Goal: Use online tool/utility: Utilize a website feature to perform a specific function

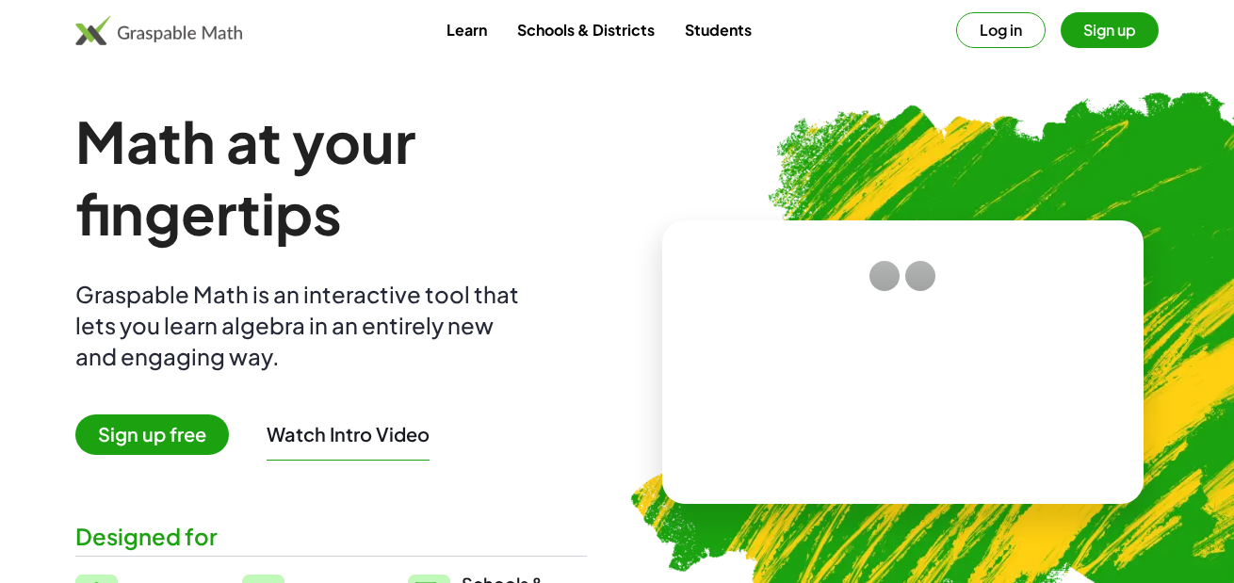
click at [158, 443] on span "Sign up free" at bounding box center [152, 435] width 154 height 41
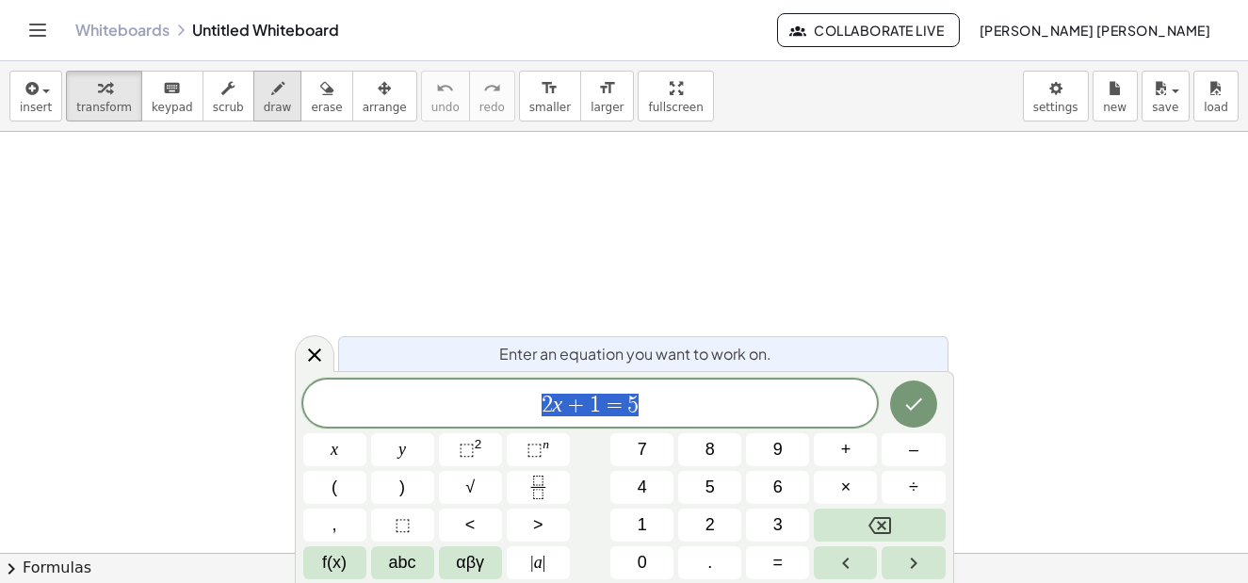
click at [271, 98] on icon "button" at bounding box center [277, 88] width 13 height 23
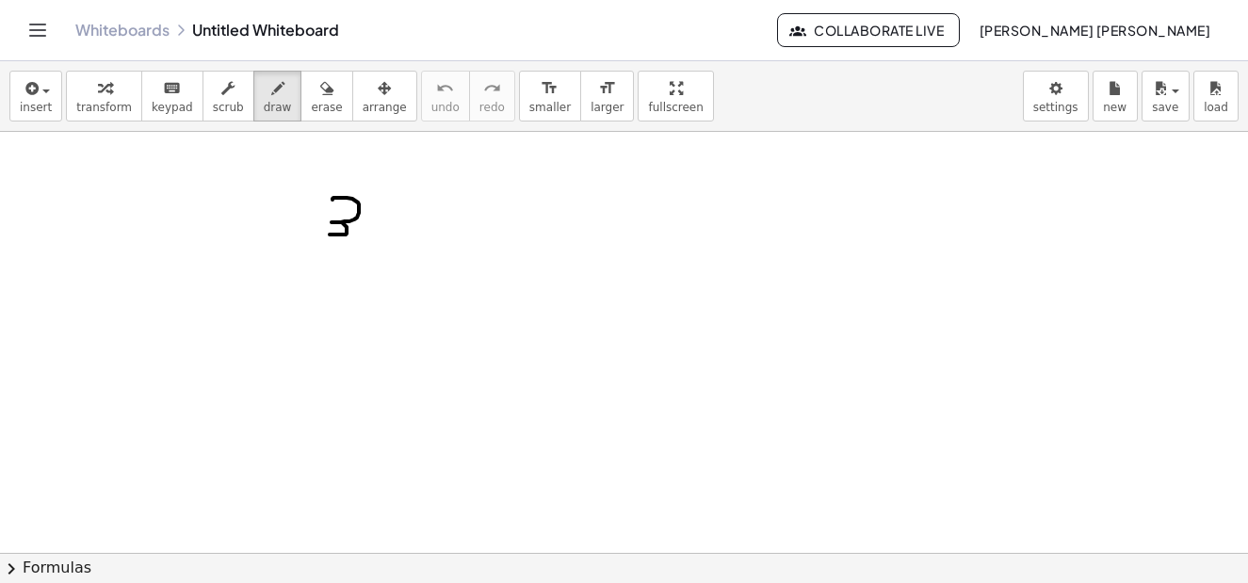
drag, startPoint x: 333, startPoint y: 200, endPoint x: 327, endPoint y: 234, distance: 34.4
drag, startPoint x: 374, startPoint y: 215, endPoint x: 420, endPoint y: 262, distance: 66.0
drag, startPoint x: 415, startPoint y: 233, endPoint x: 394, endPoint y: 265, distance: 38.2
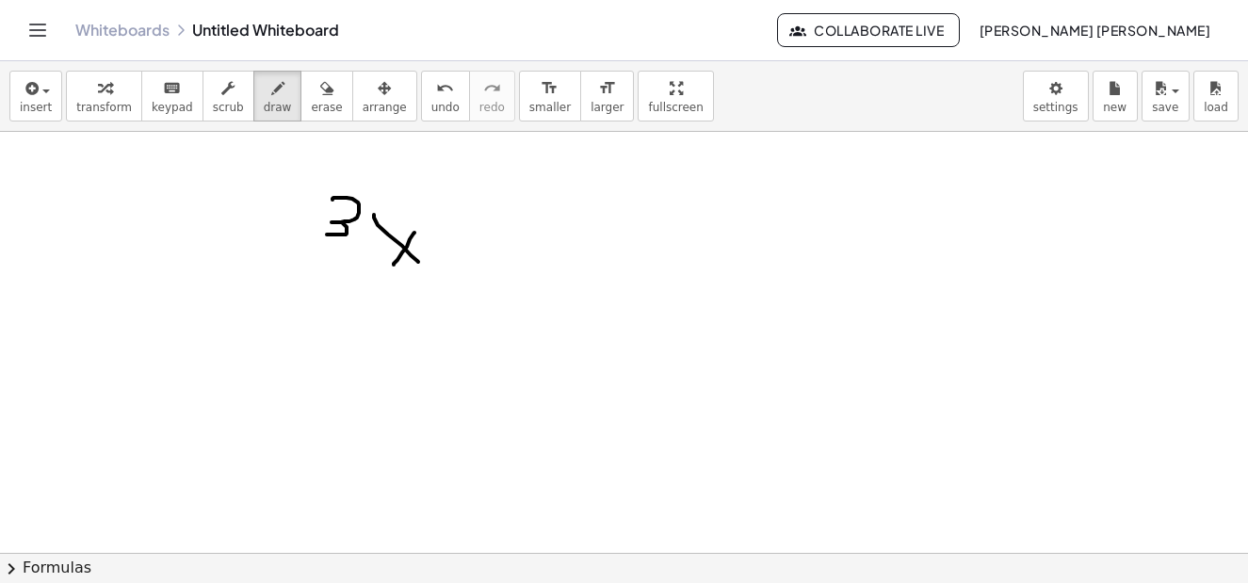
drag, startPoint x: 472, startPoint y: 251, endPoint x: 462, endPoint y: 240, distance: 14.7
drag, startPoint x: 462, startPoint y: 240, endPoint x: 497, endPoint y: 243, distance: 35.9
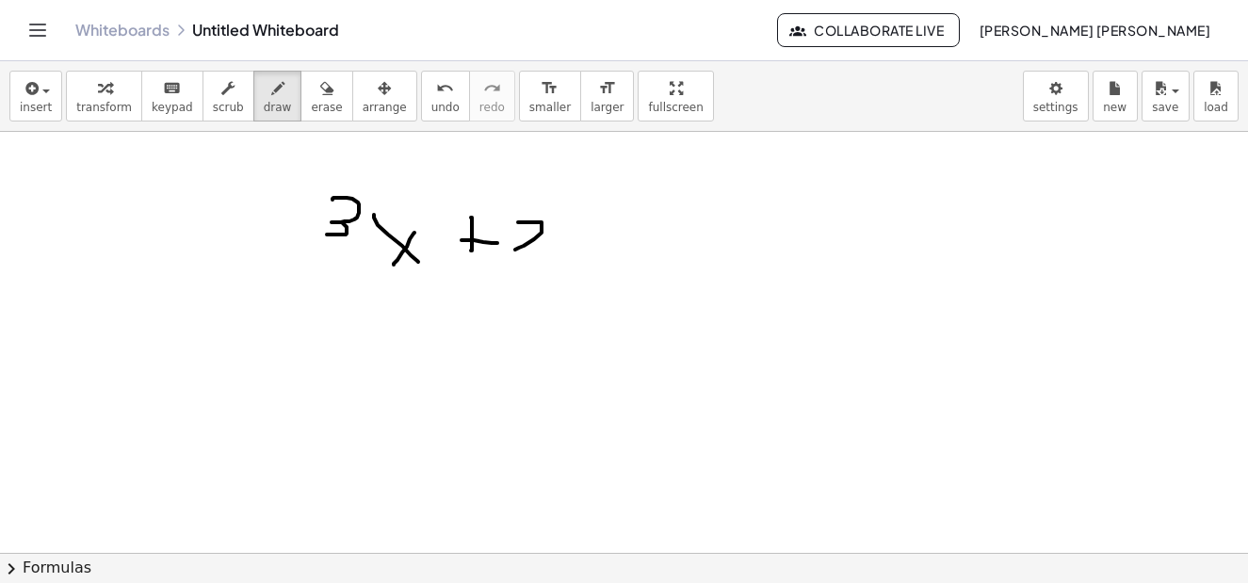
drag, startPoint x: 518, startPoint y: 222, endPoint x: 550, endPoint y: 249, distance: 41.5
drag, startPoint x: 562, startPoint y: 230, endPoint x: 601, endPoint y: 267, distance: 54.0
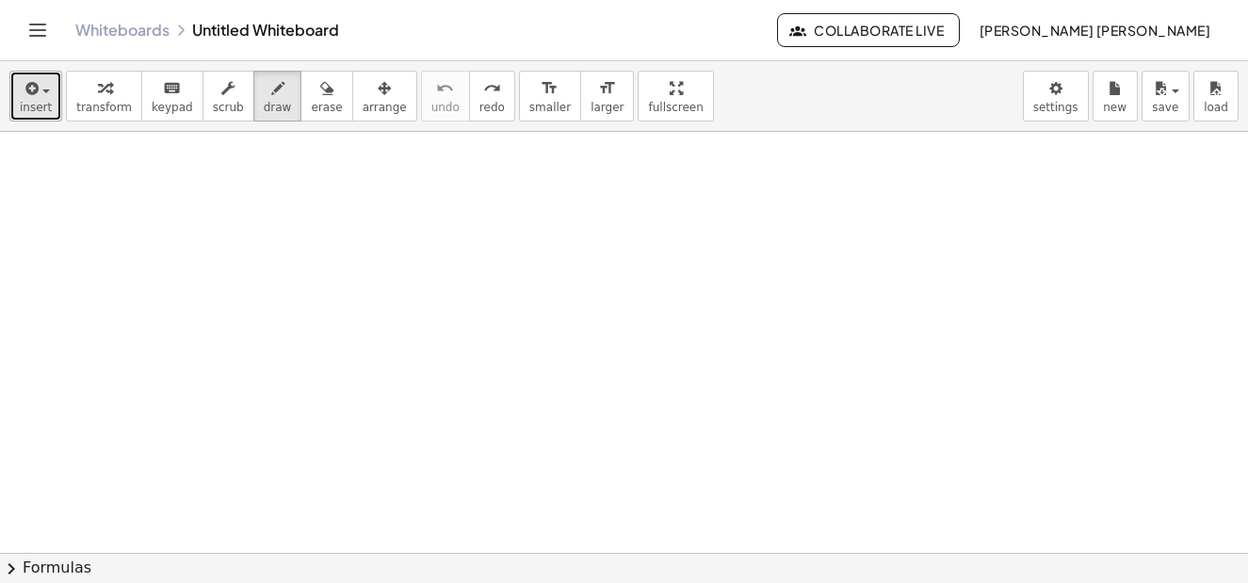
click at [46, 85] on div "button" at bounding box center [36, 87] width 32 height 23
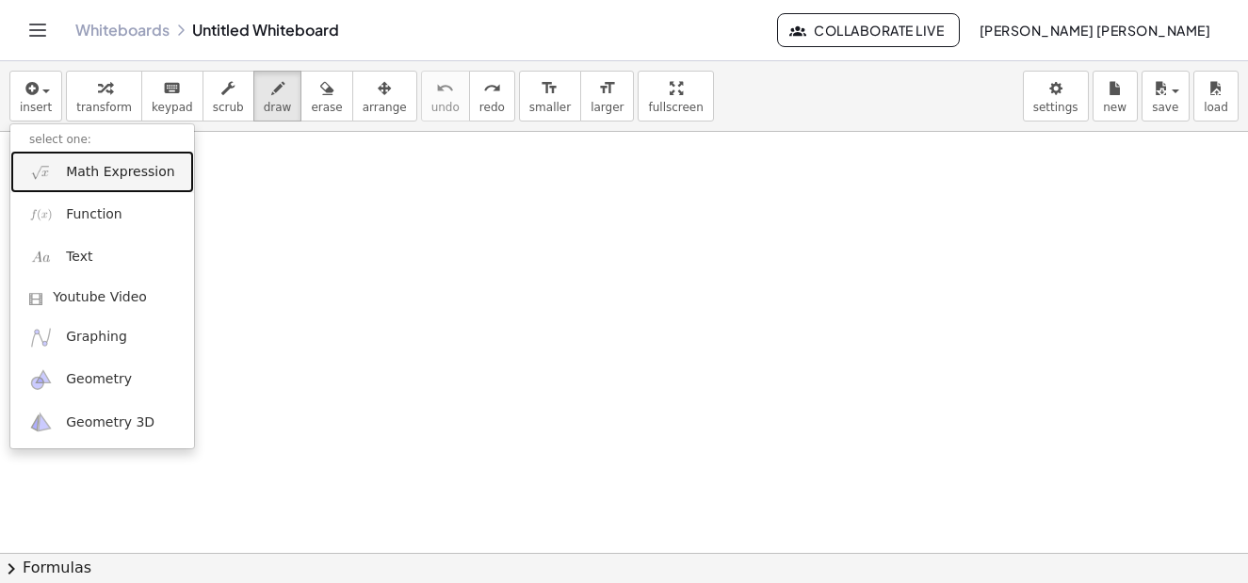
click at [125, 169] on span "Math Expression" at bounding box center [120, 172] width 108 height 19
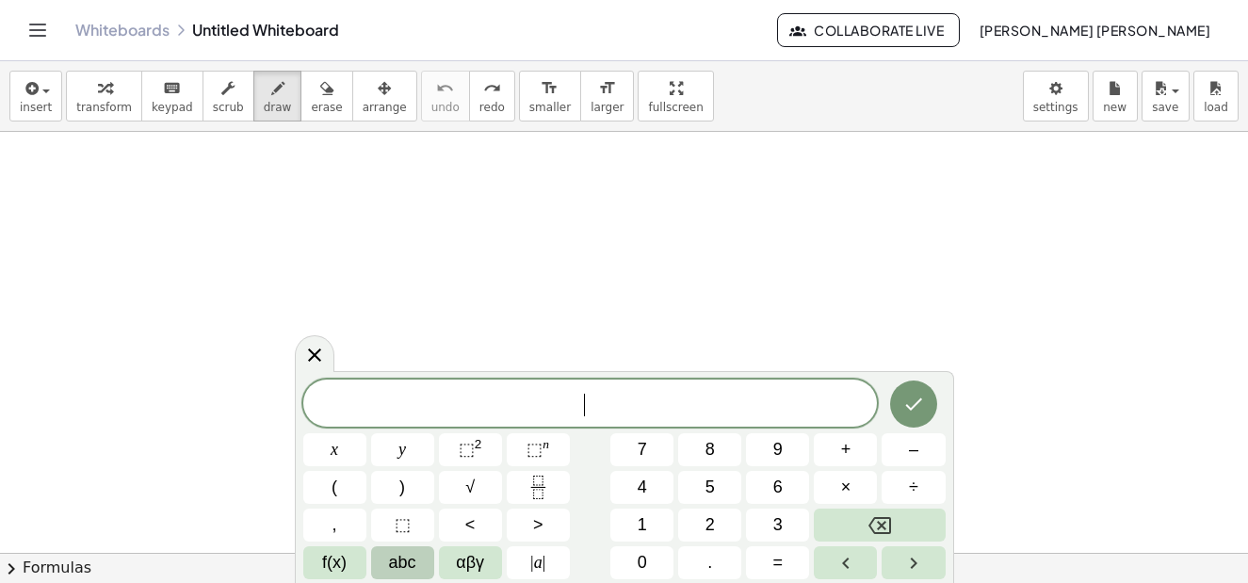
click at [404, 557] on span "abc" at bounding box center [402, 562] width 27 height 25
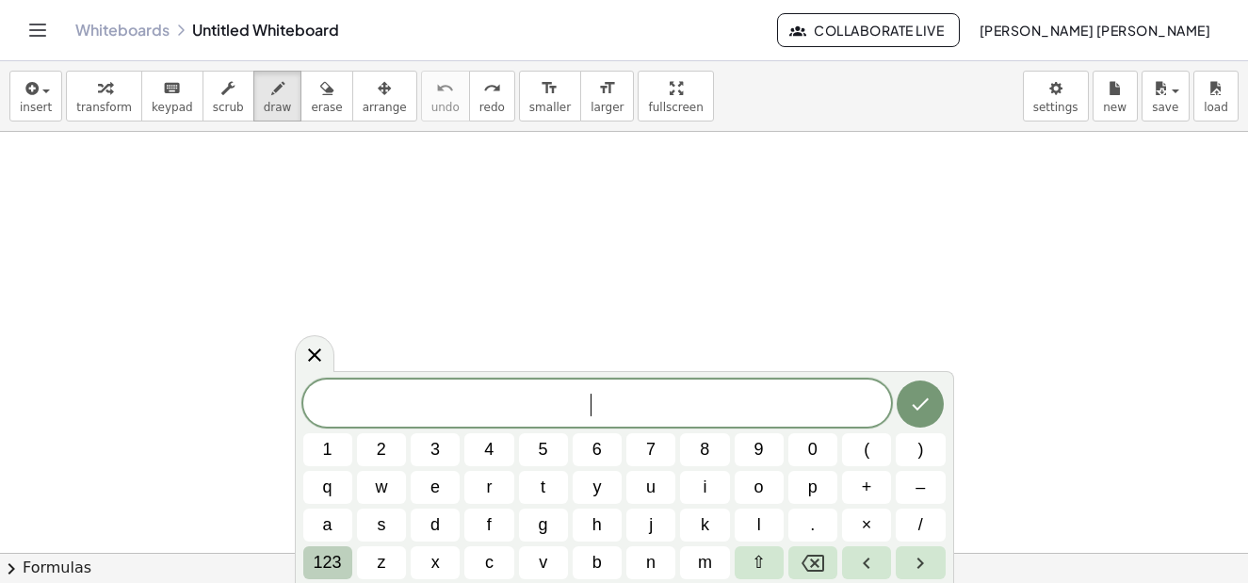
click at [329, 560] on span "123" at bounding box center [328, 562] width 28 height 25
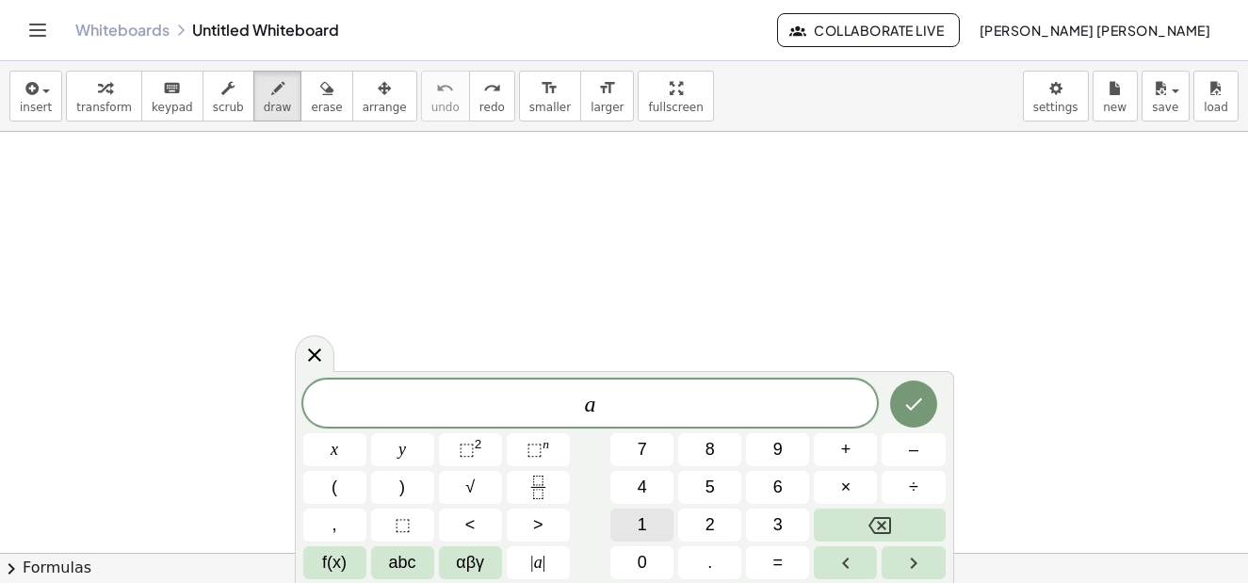
click at [659, 524] on button "1" at bounding box center [642, 525] width 63 height 33
click at [909, 396] on icon "Done" at bounding box center [914, 402] width 23 height 23
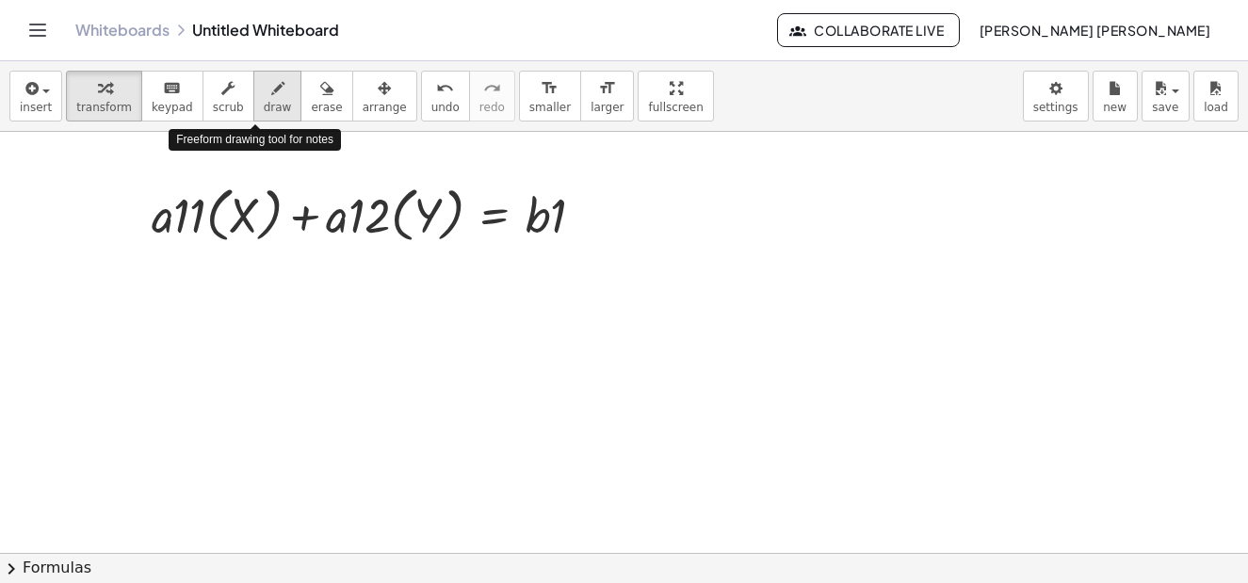
click at [264, 101] on span "draw" at bounding box center [278, 107] width 28 height 13
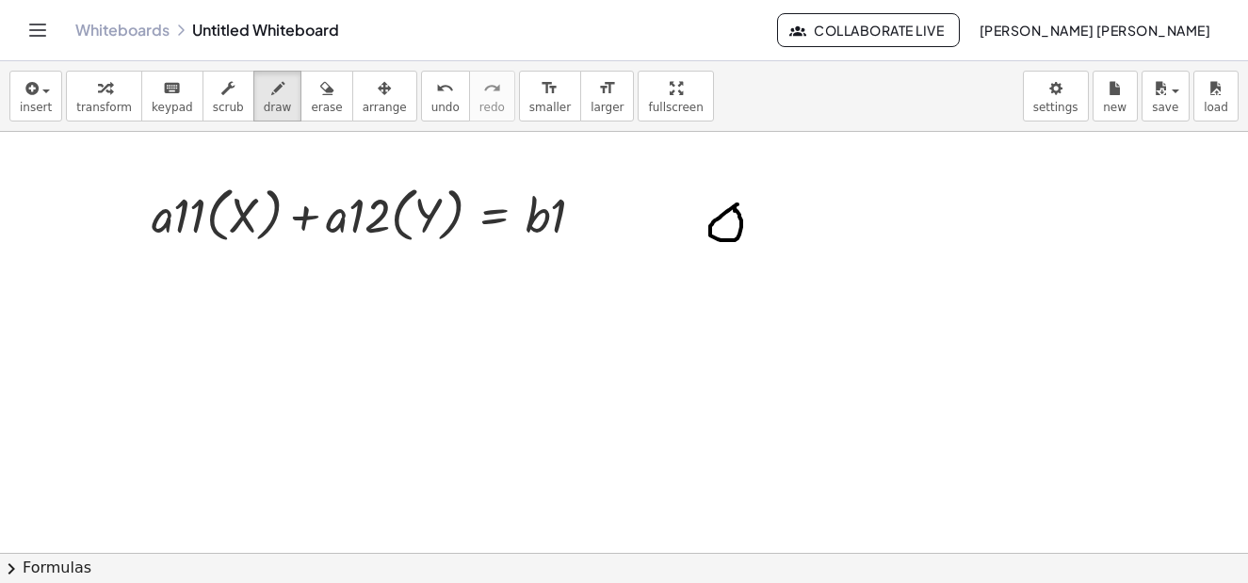
drag, startPoint x: 738, startPoint y: 204, endPoint x: 768, endPoint y: 235, distance: 42.6
drag, startPoint x: 768, startPoint y: 217, endPoint x: 799, endPoint y: 217, distance: 31.1
drag, startPoint x: 784, startPoint y: 232, endPoint x: 807, endPoint y: 233, distance: 22.6
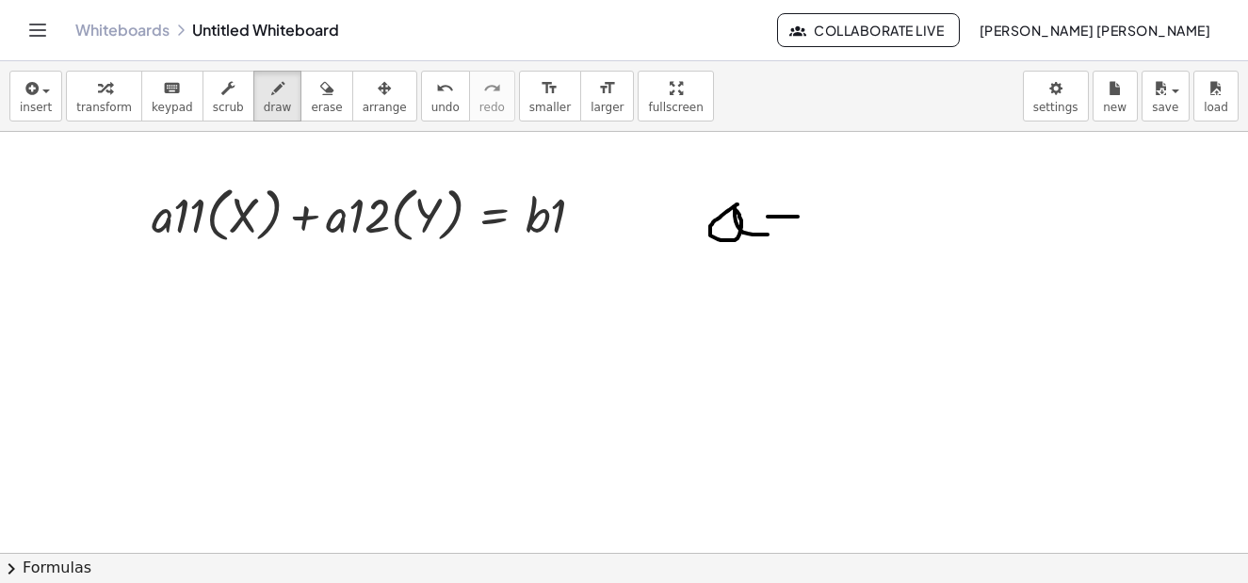
drag, startPoint x: 854, startPoint y: 217, endPoint x: 869, endPoint y: 220, distance: 15.3
drag, startPoint x: 876, startPoint y: 198, endPoint x: 880, endPoint y: 237, distance: 38.8
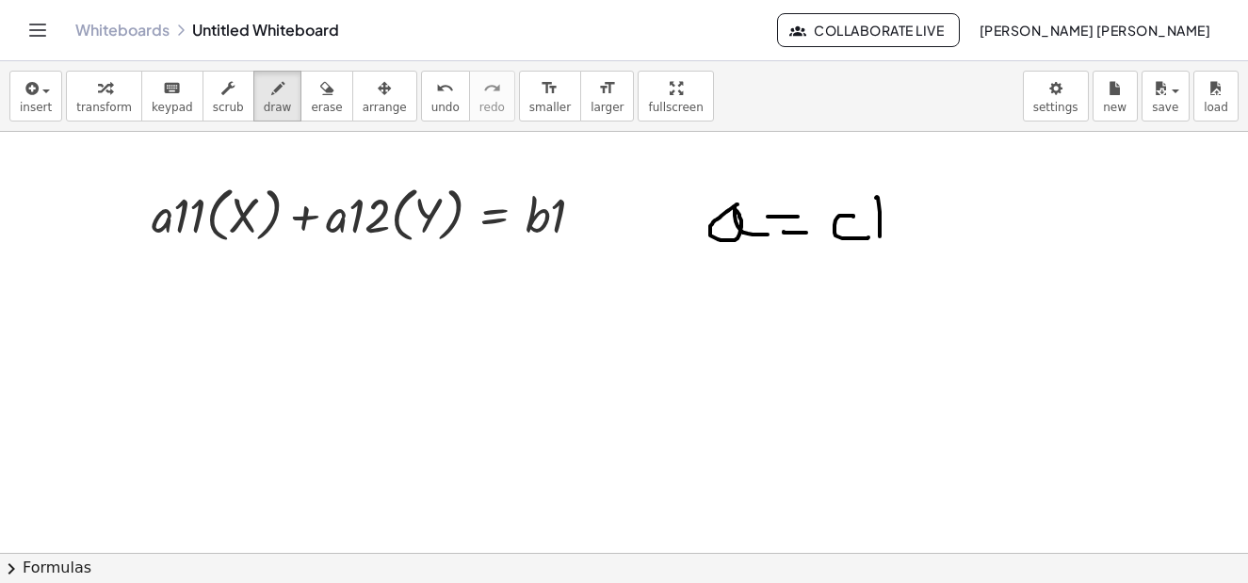
drag, startPoint x: 873, startPoint y: 224, endPoint x: 898, endPoint y: 223, distance: 24.5
drag, startPoint x: 894, startPoint y: 234, endPoint x: 874, endPoint y: 274, distance: 45.1
click at [1068, 101] on body "Graspable Math Activities Whiteboards Classes Account v1.28.4 | Privacy policy …" at bounding box center [624, 291] width 1248 height 583
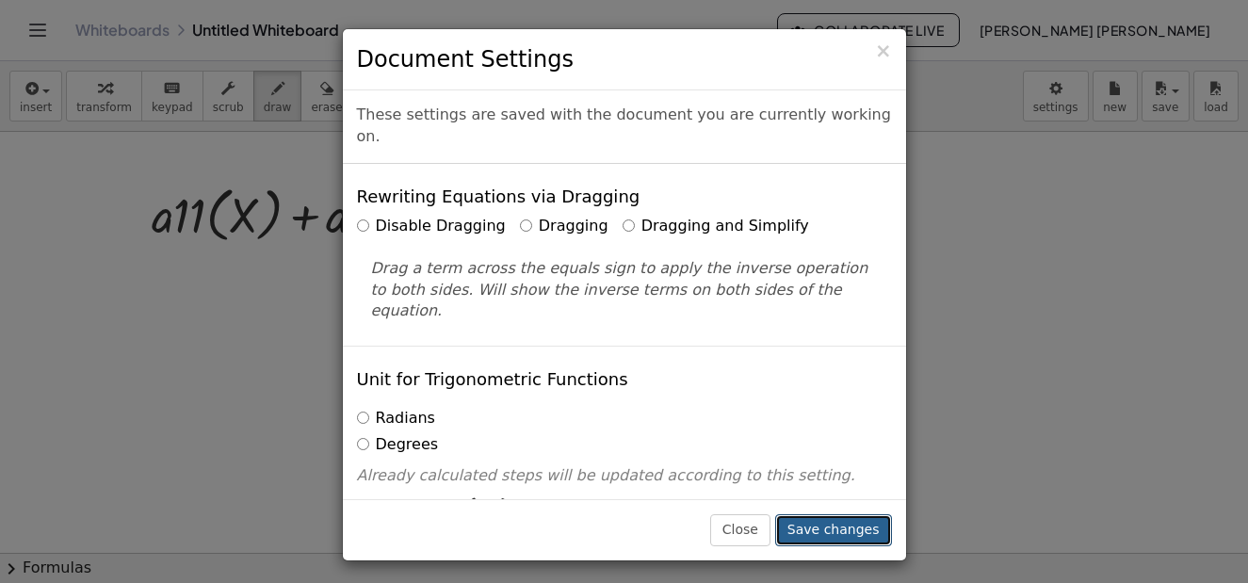
click at [798, 526] on button "Save changes" at bounding box center [833, 530] width 117 height 32
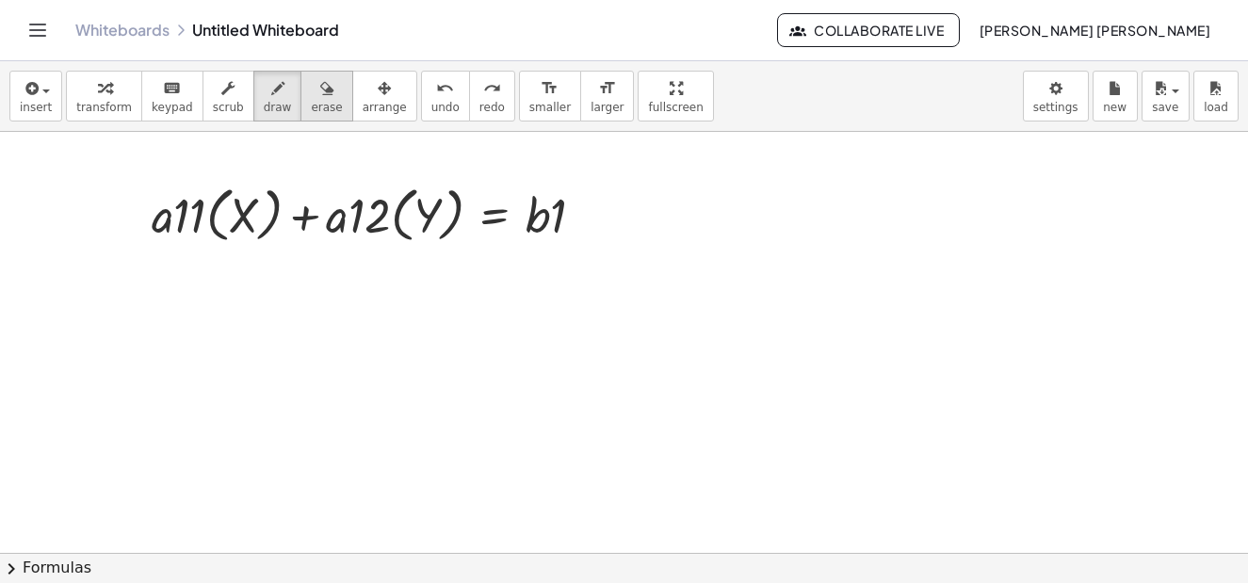
click at [321, 97] on button "erase" at bounding box center [327, 96] width 52 height 51
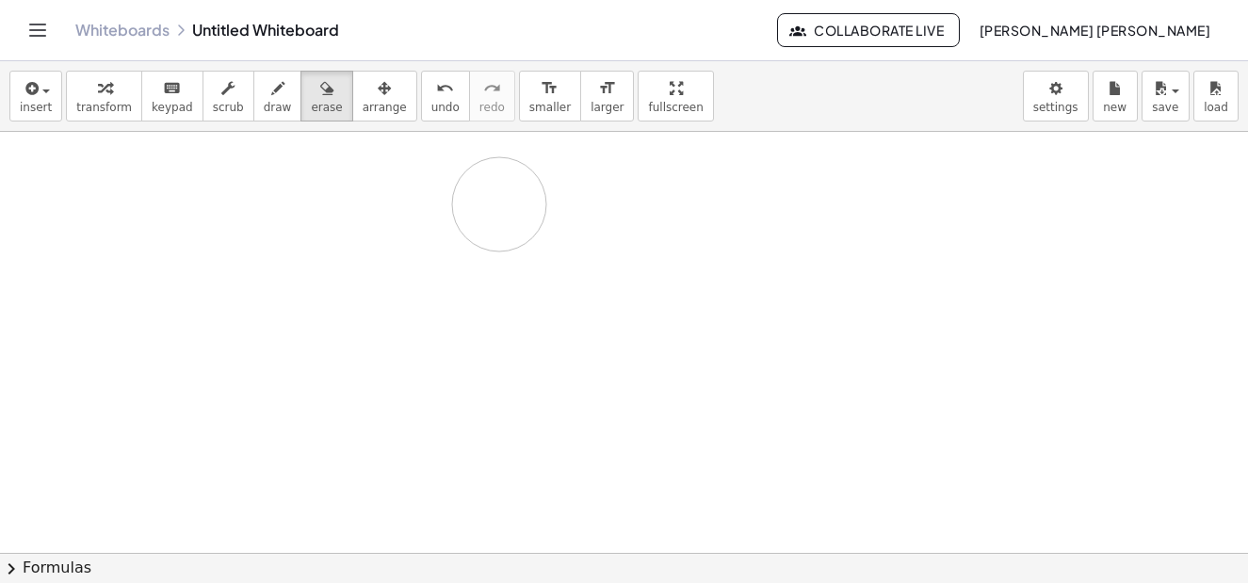
drag, startPoint x: 208, startPoint y: 211, endPoint x: 499, endPoint y: 204, distance: 291.2
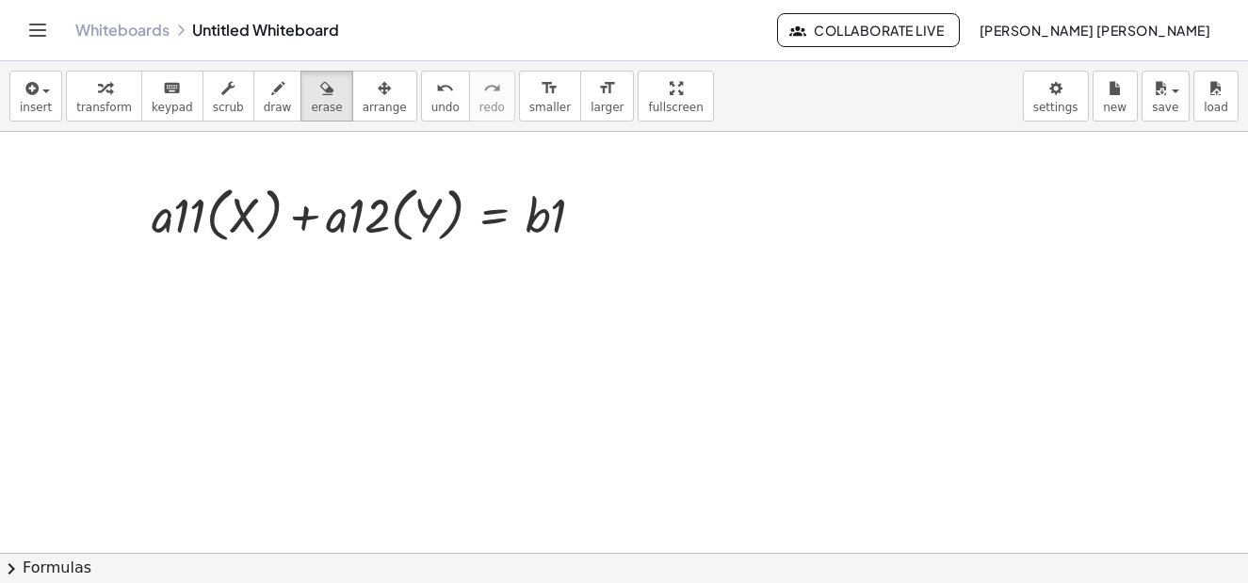
drag, startPoint x: 163, startPoint y: 215, endPoint x: 194, endPoint y: 208, distance: 31.8
drag, startPoint x: 235, startPoint y: 210, endPoint x: 263, endPoint y: 218, distance: 29.3
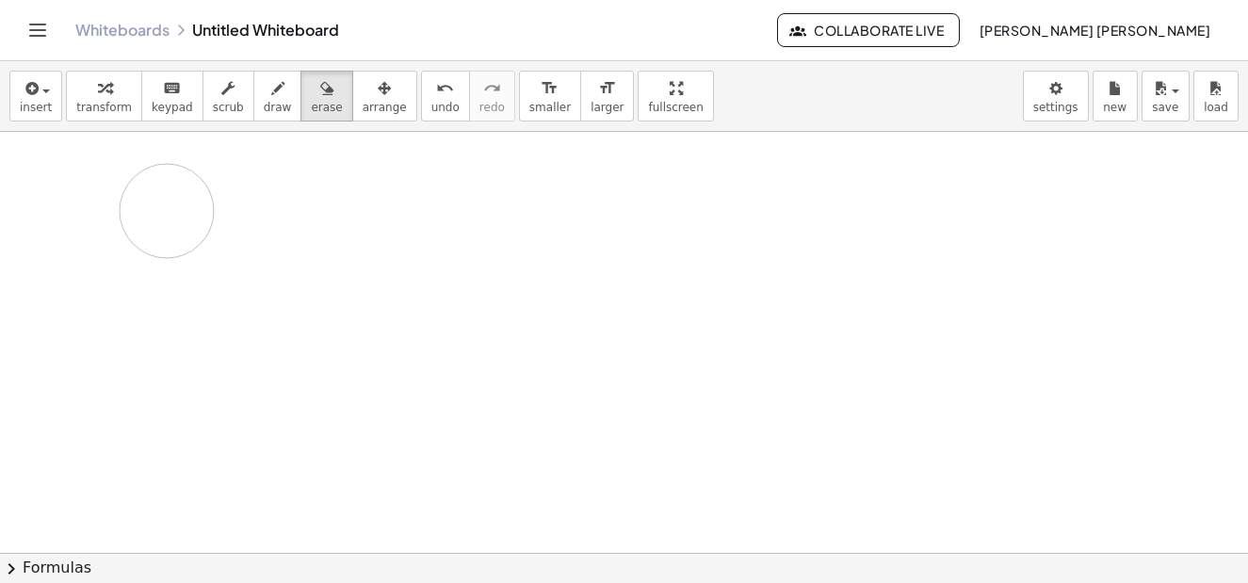
drag, startPoint x: 265, startPoint y: 218, endPoint x: 167, endPoint y: 211, distance: 98.2
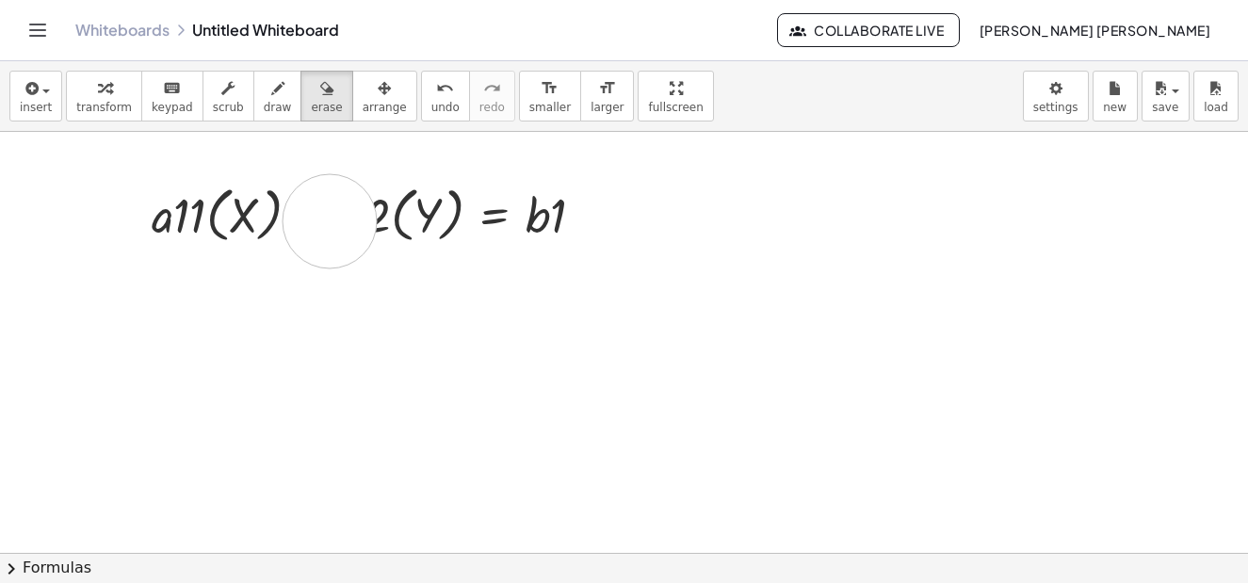
drag, startPoint x: 404, startPoint y: 195, endPoint x: 330, endPoint y: 221, distance: 79.0
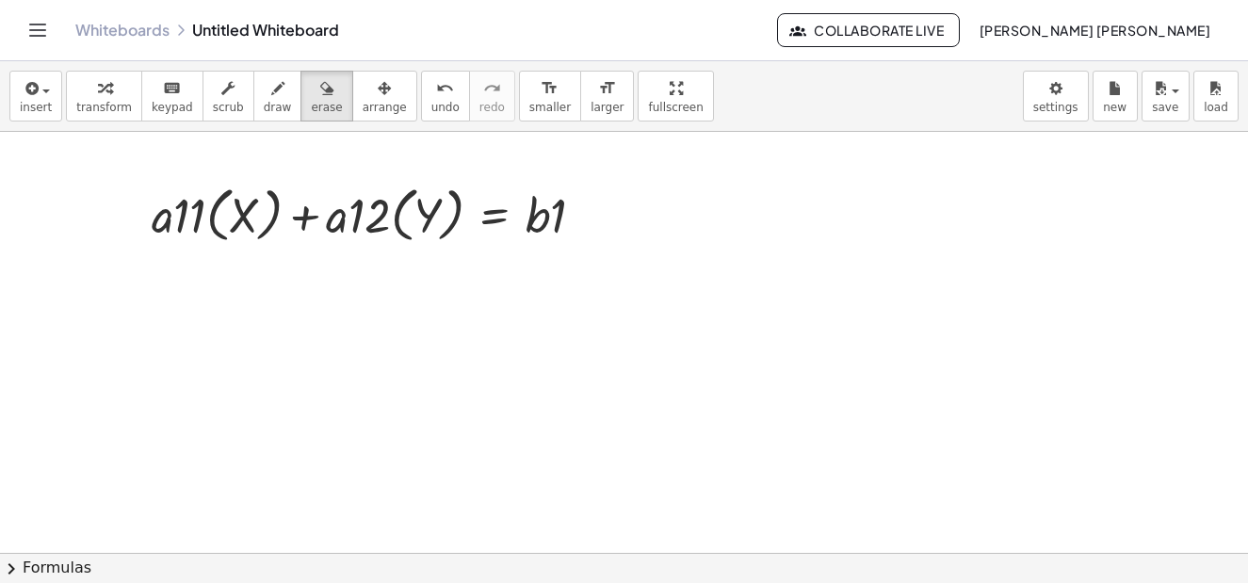
drag, startPoint x: 161, startPoint y: 212, endPoint x: 219, endPoint y: 210, distance: 57.5
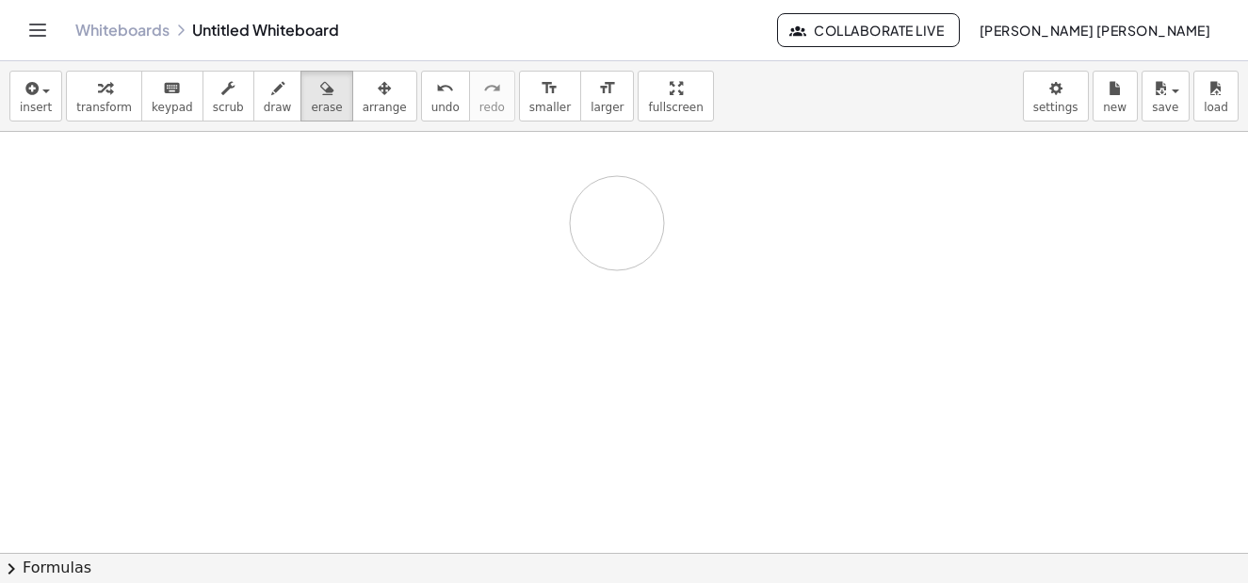
drag, startPoint x: 161, startPoint y: 212, endPoint x: 617, endPoint y: 223, distance: 456.2
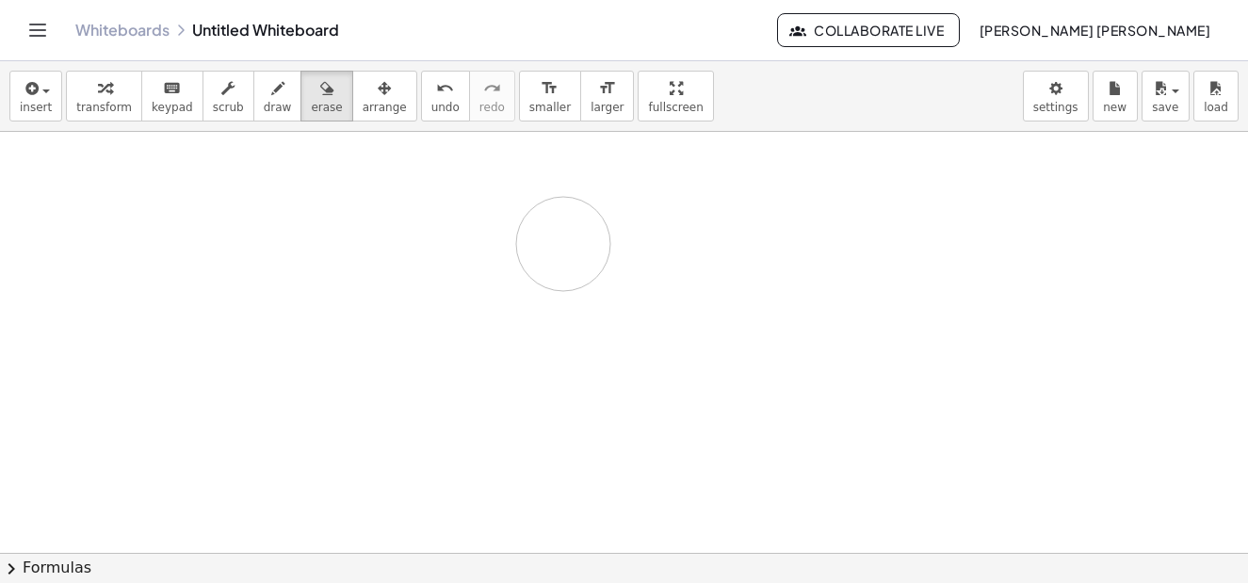
drag, startPoint x: 182, startPoint y: 221, endPoint x: 585, endPoint y: 245, distance: 404.0
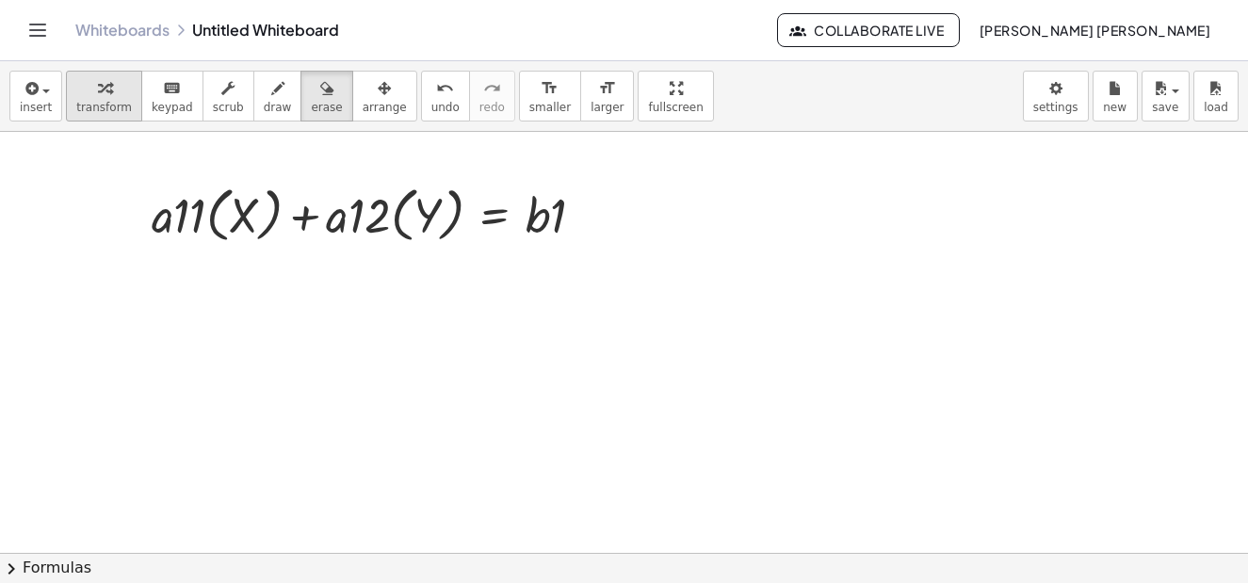
click at [98, 90] on icon "button" at bounding box center [104, 88] width 13 height 23
click at [378, 99] on icon "button" at bounding box center [384, 88] width 13 height 23
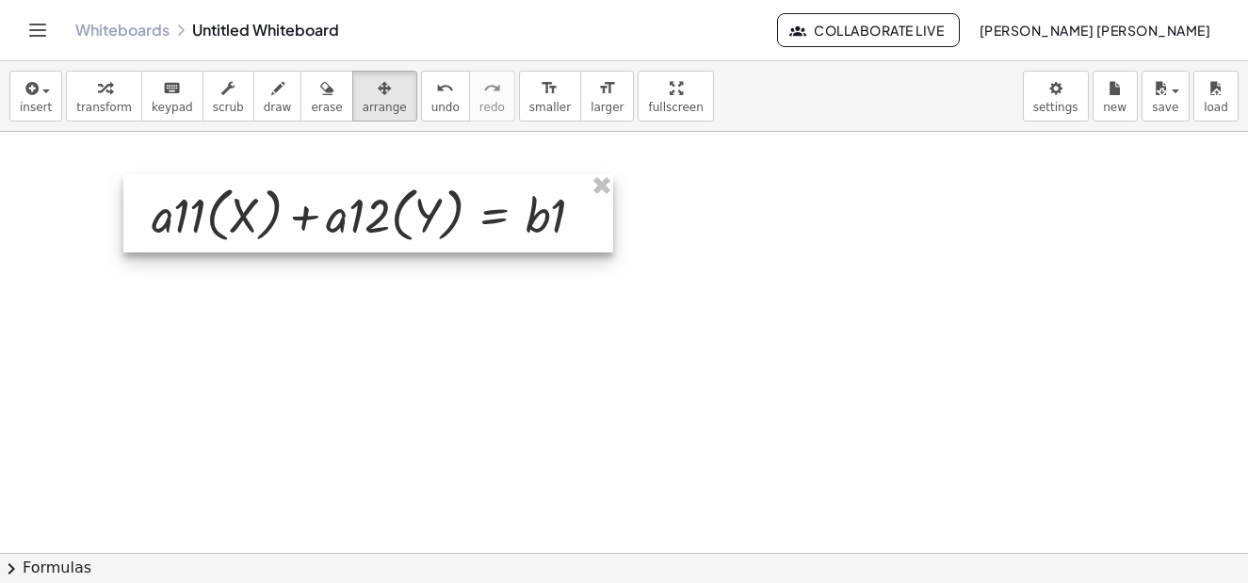
click at [351, 217] on div at bounding box center [368, 213] width 490 height 78
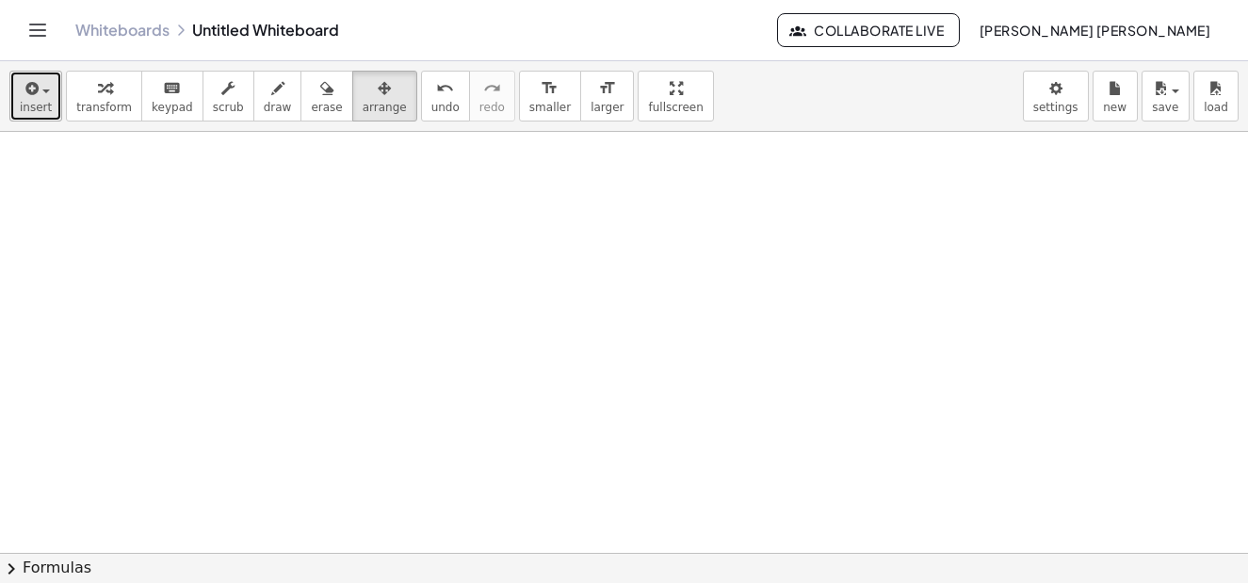
click at [43, 101] on span "insert" at bounding box center [36, 107] width 32 height 13
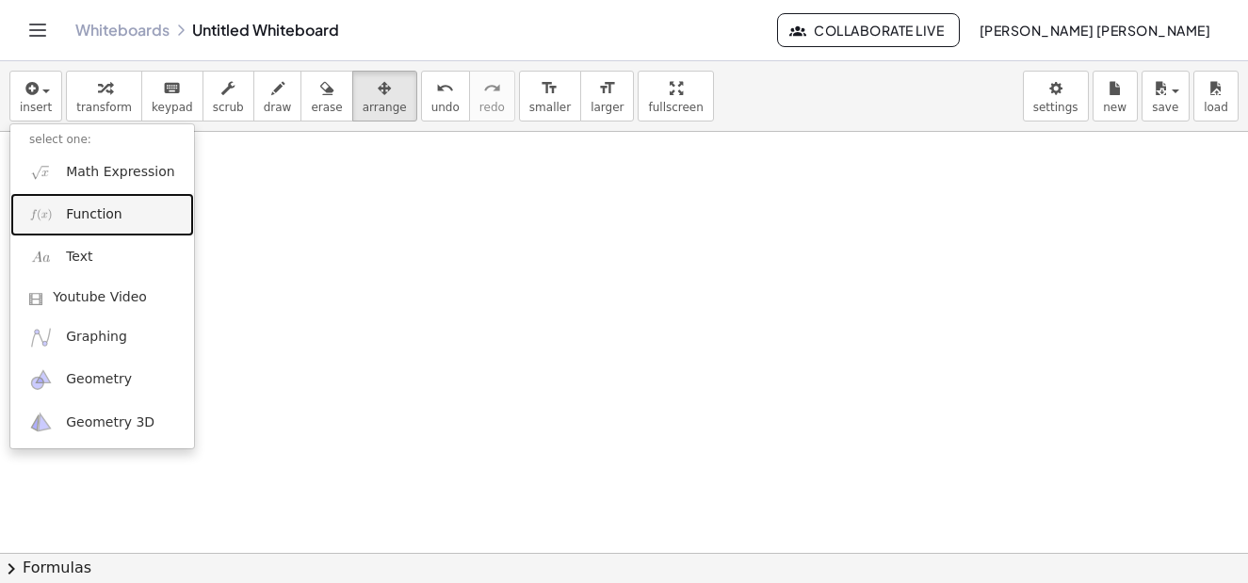
click at [115, 217] on span "Function" at bounding box center [94, 214] width 57 height 19
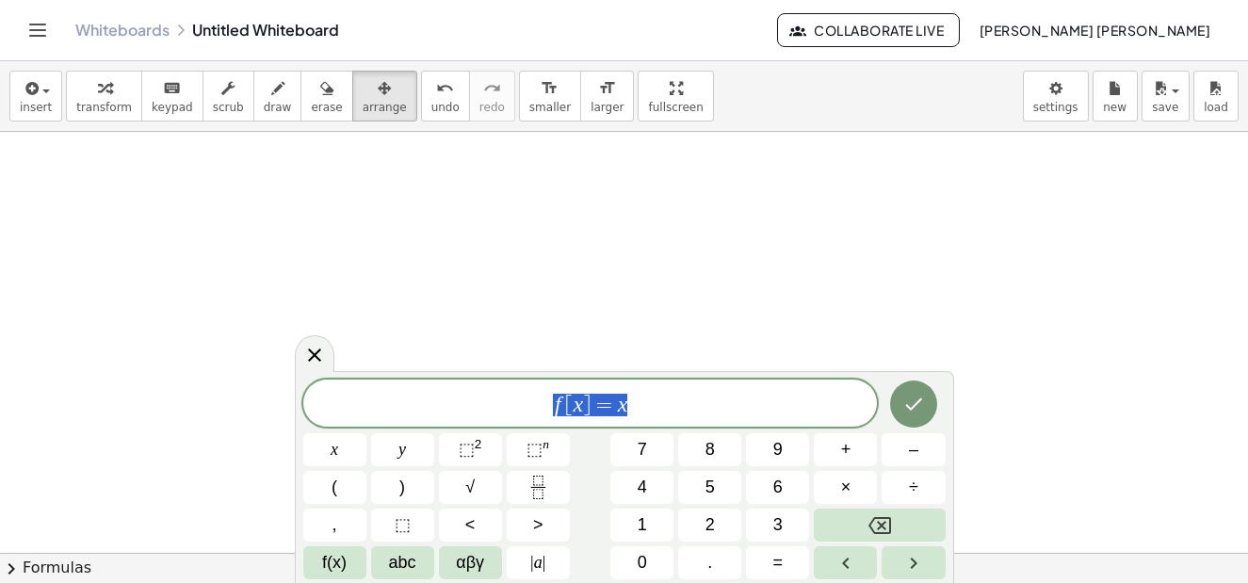
drag, startPoint x: 634, startPoint y: 403, endPoint x: 545, endPoint y: 405, distance: 89.5
click at [545, 405] on span "f [ x ] = x" at bounding box center [590, 405] width 575 height 26
